Goal: Task Accomplishment & Management: Use online tool/utility

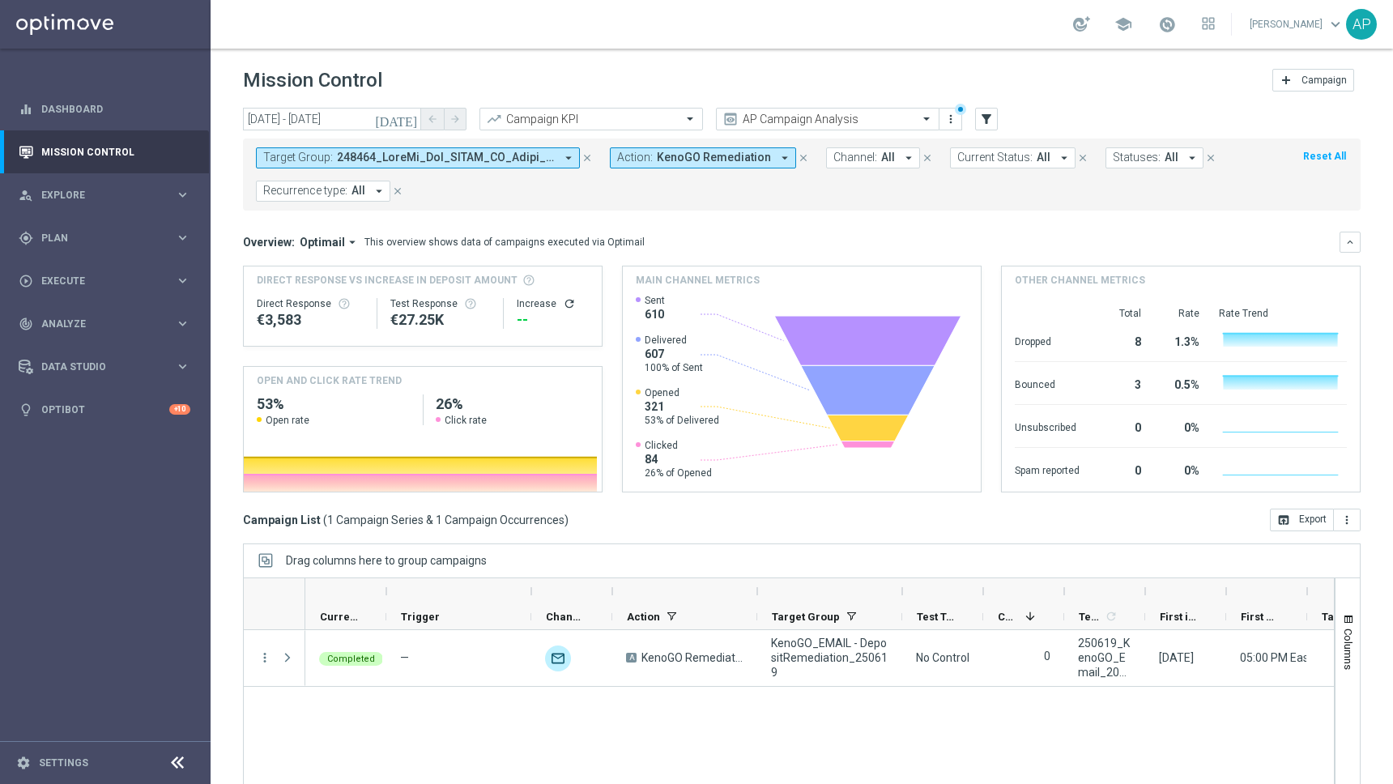
scroll to position [57, 0]
